Goal: Task Accomplishment & Management: Use online tool/utility

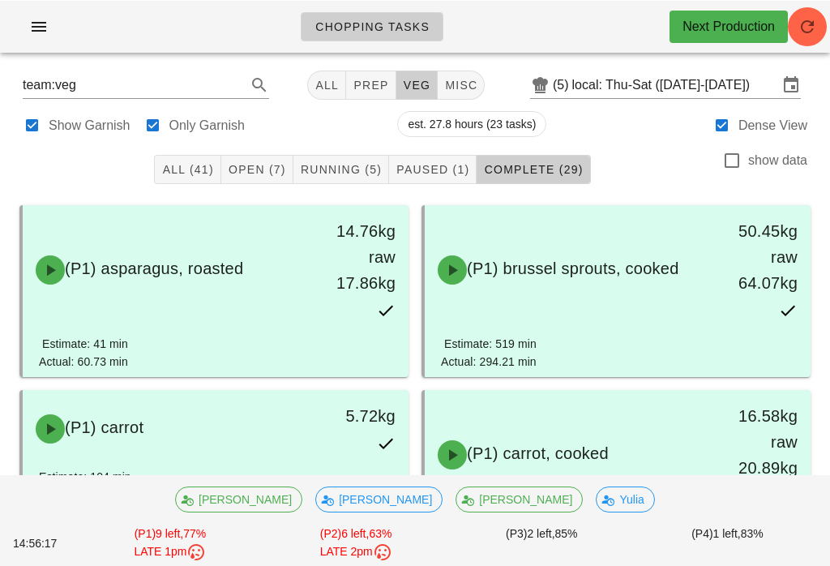
click at [275, 168] on span "Open (7)" at bounding box center [257, 168] width 58 height 13
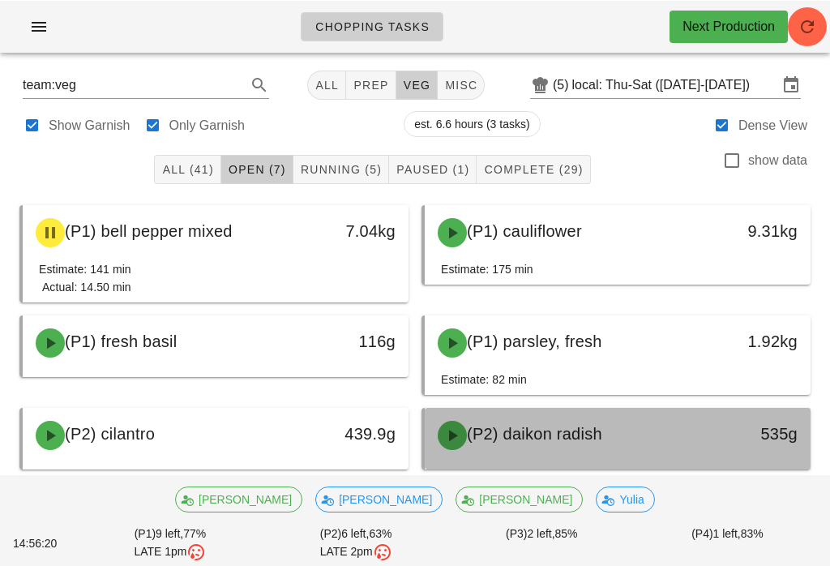
click at [561, 447] on div "(P2) daikon radish" at bounding box center [570, 434] width 285 height 49
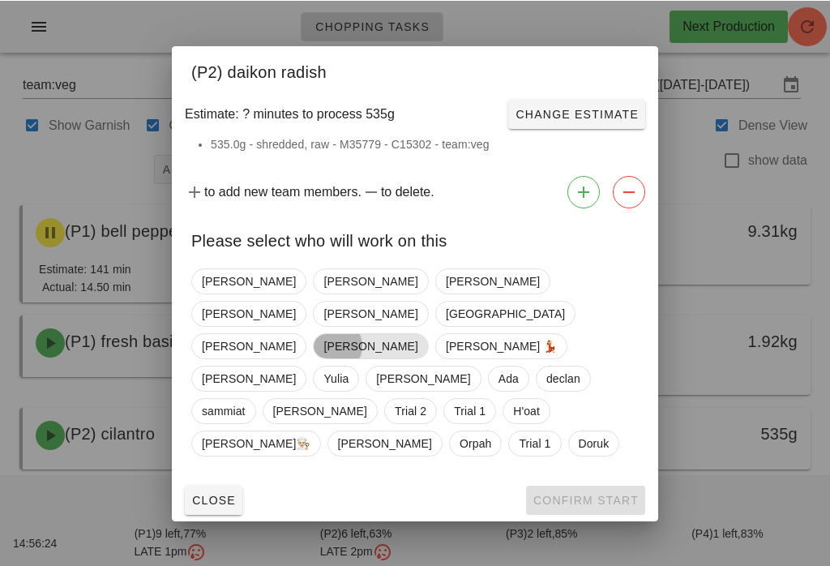
click at [323, 352] on span "[PERSON_NAME]" at bounding box center [370, 345] width 94 height 24
click at [574, 485] on button "Confirm Start" at bounding box center [585, 499] width 119 height 29
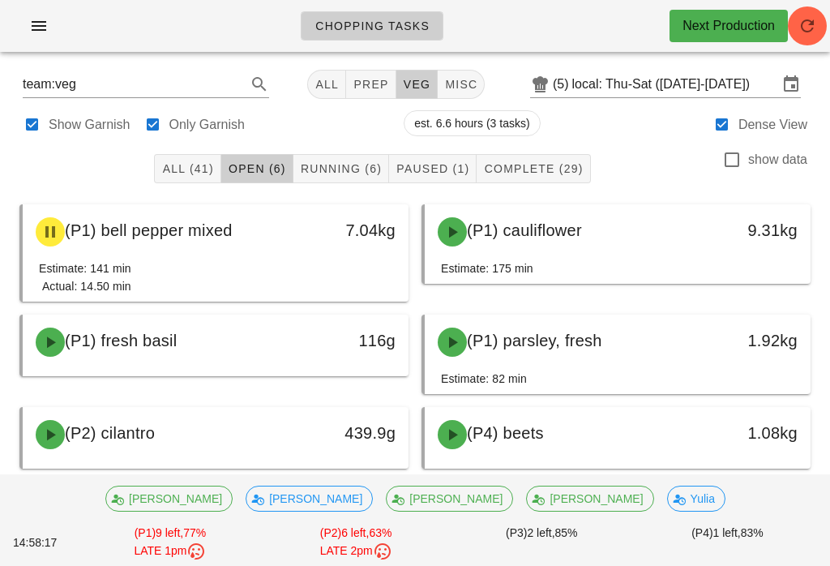
click at [347, 169] on span "Running (6)" at bounding box center [341, 168] width 82 height 13
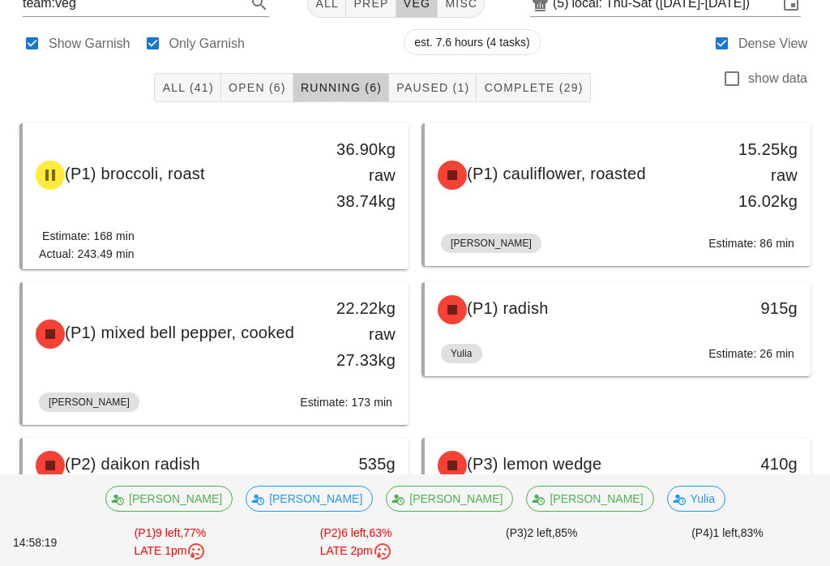
scroll to position [139, 0]
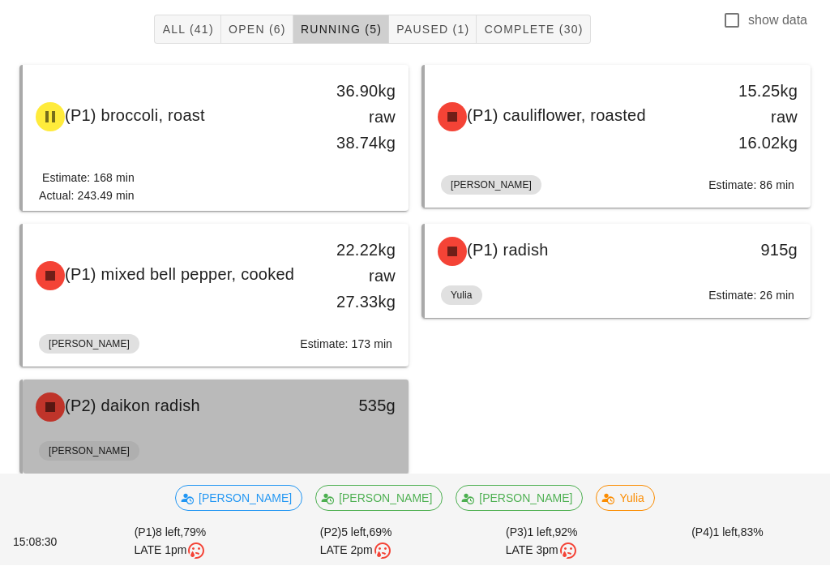
click at [270, 406] on div "(P2) daikon radish" at bounding box center [168, 407] width 285 height 49
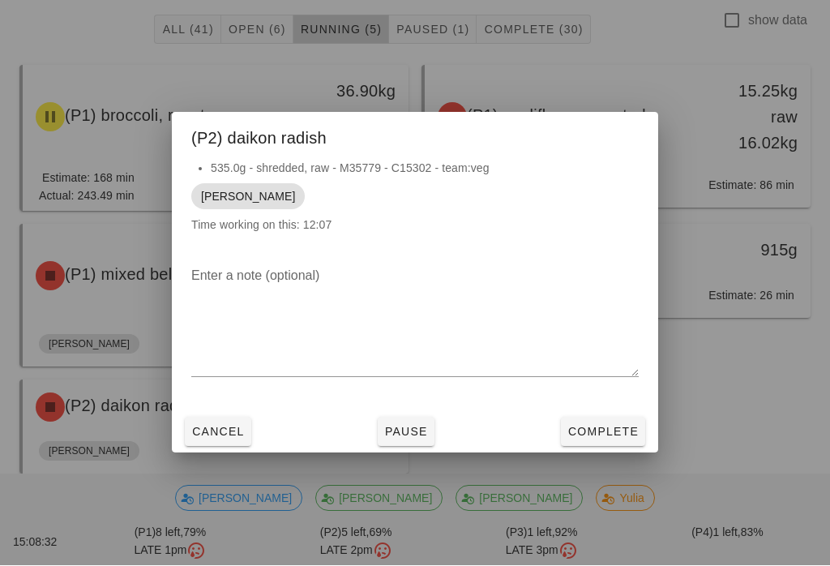
click at [603, 431] on button "Complete" at bounding box center [603, 431] width 84 height 29
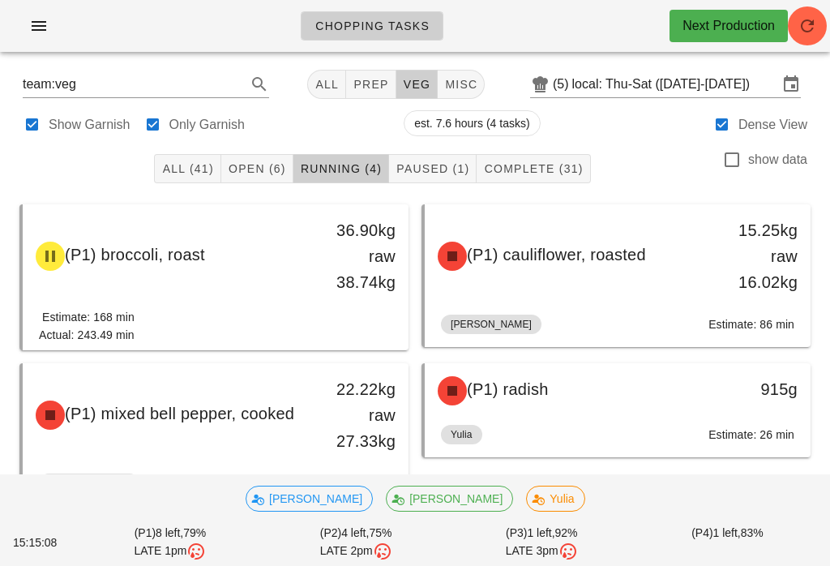
click at [236, 162] on span "Open (6)" at bounding box center [257, 168] width 58 height 13
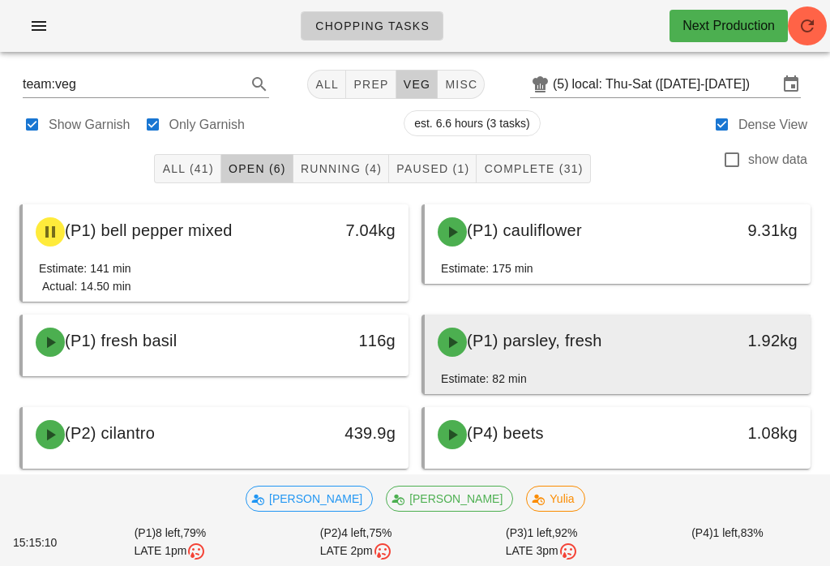
click at [562, 359] on div "(P1) parsley, fresh" at bounding box center [570, 342] width 285 height 49
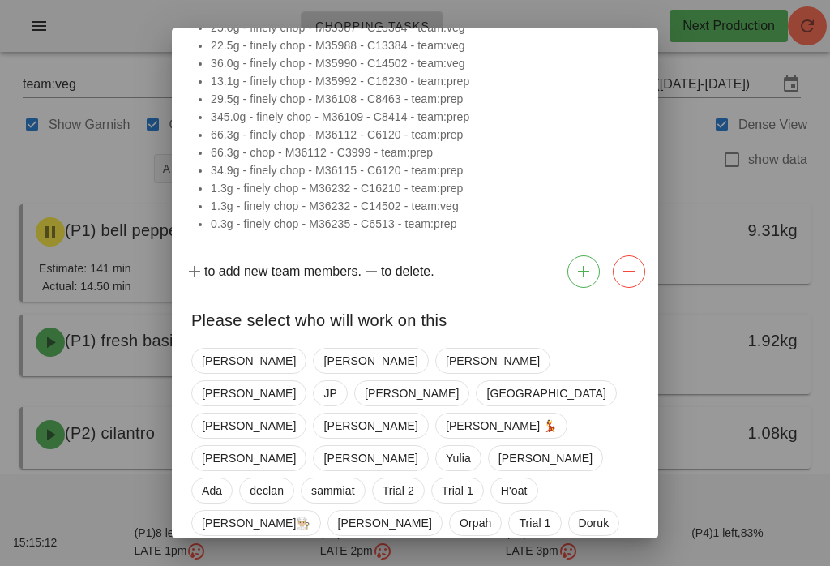
scroll to position [240, 0]
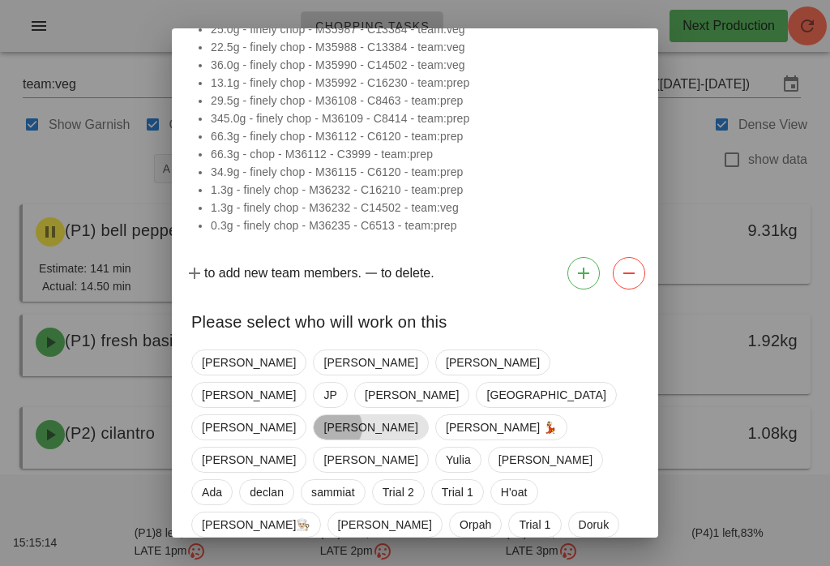
click at [313, 414] on span "[PERSON_NAME]" at bounding box center [370, 427] width 115 height 26
